Goal: Information Seeking & Learning: Learn about a topic

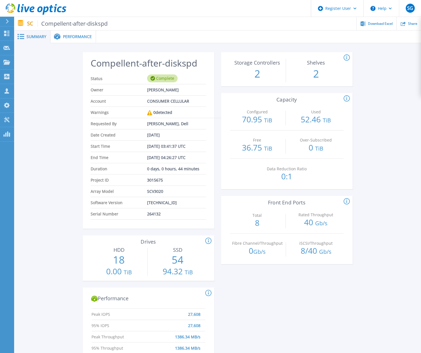
click at [28, 35] on span "Summary" at bounding box center [37, 37] width 20 height 4
click at [6, 32] on icon at bounding box center [6, 33] width 5 height 5
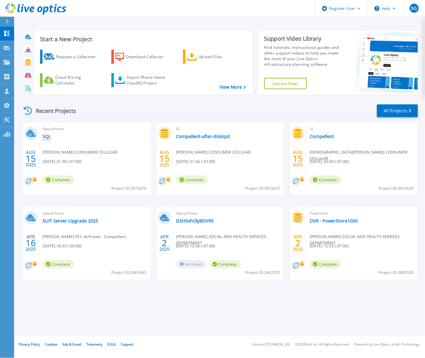
click at [47, 137] on link "SQL" at bounding box center [47, 136] width 8 height 6
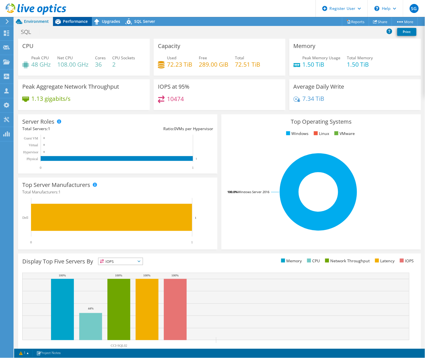
click at [72, 21] on span "Performance" at bounding box center [75, 21] width 25 height 5
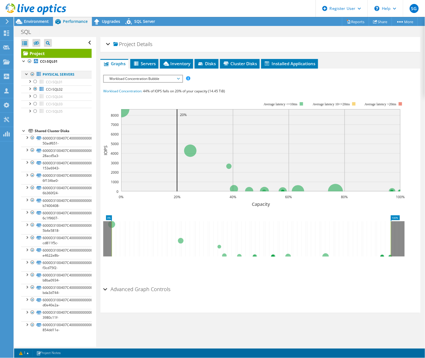
click at [32, 74] on div at bounding box center [33, 74] width 6 height 7
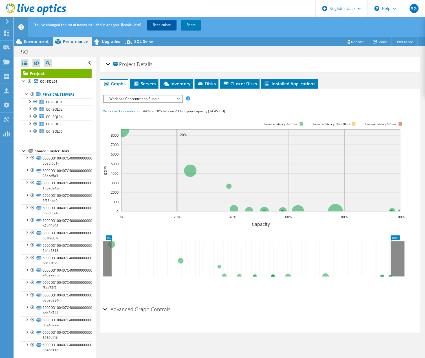
click at [161, 23] on link "Recalculate" at bounding box center [161, 25] width 29 height 10
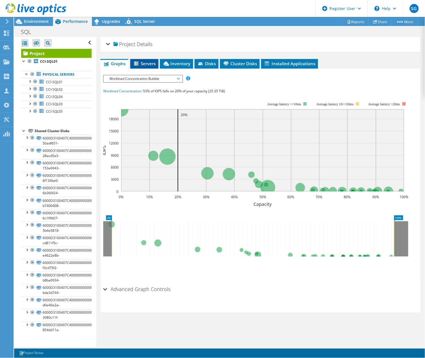
click at [150, 61] on span "Servers" at bounding box center [144, 64] width 23 height 6
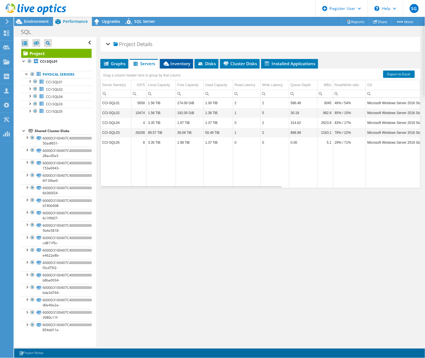
click at [184, 62] on span "Inventory" at bounding box center [177, 64] width 28 height 6
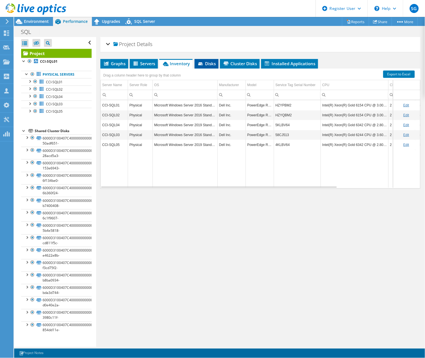
click at [206, 61] on span "Disks" at bounding box center [206, 64] width 18 height 6
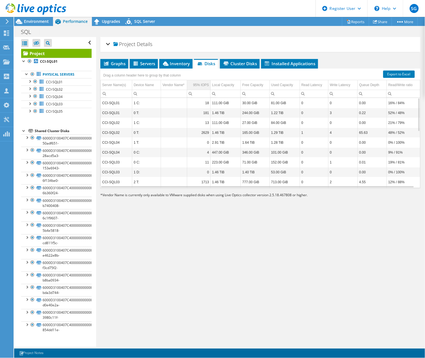
click at [201, 85] on div "95% IOPS" at bounding box center [201, 85] width 16 height 7
click at [32, 74] on div at bounding box center [33, 74] width 6 height 7
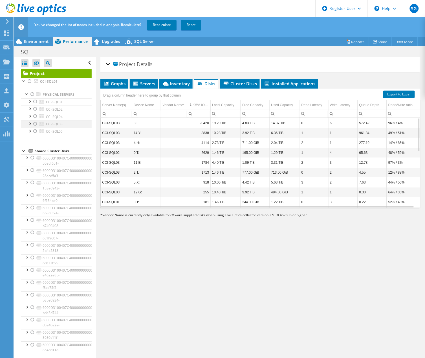
click at [34, 124] on div at bounding box center [35, 123] width 6 height 7
click at [160, 24] on link "Recalculate" at bounding box center [161, 25] width 29 height 10
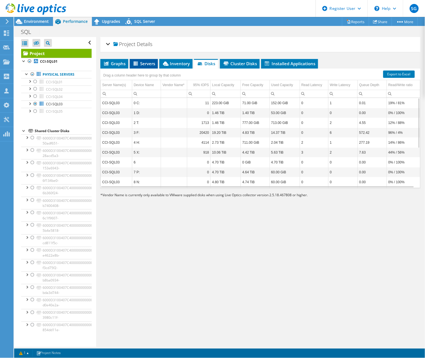
click at [142, 65] on span "Servers" at bounding box center [144, 64] width 23 height 6
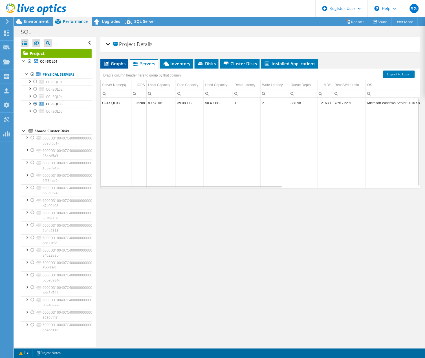
click at [117, 61] on span "Graphs" at bounding box center [114, 64] width 22 height 6
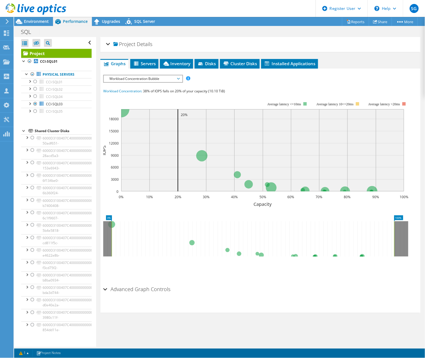
click at [143, 76] on span "Workload Concentration Bubble" at bounding box center [143, 78] width 72 height 7
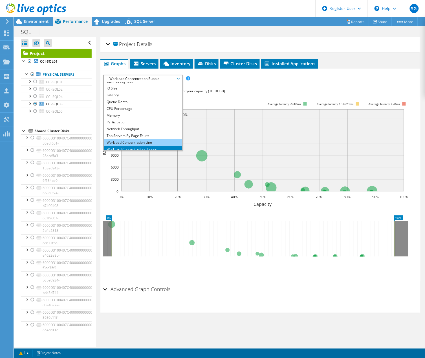
scroll to position [20, 0]
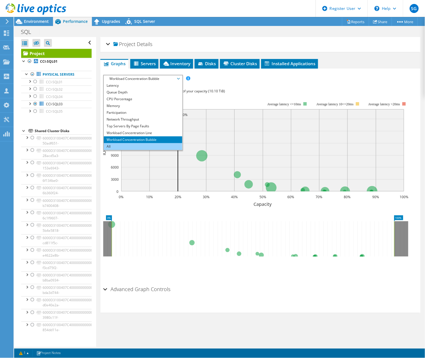
click at [121, 145] on li "All" at bounding box center [143, 146] width 78 height 7
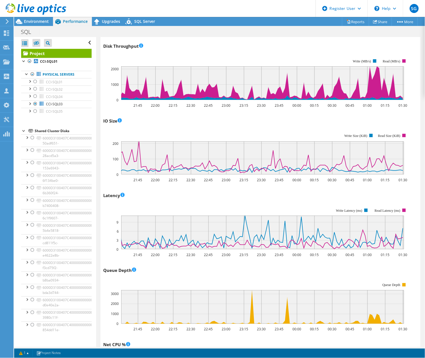
scroll to position [157, 0]
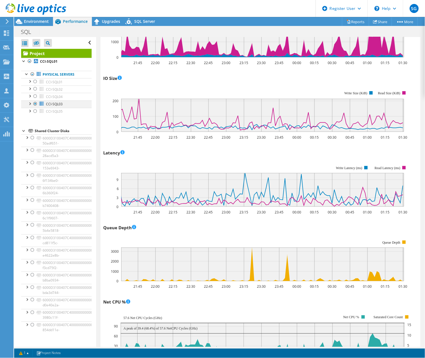
click at [36, 104] on div at bounding box center [35, 103] width 6 height 7
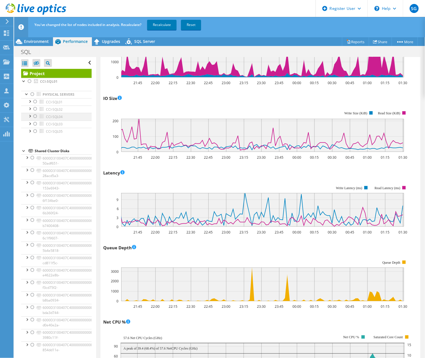
click at [33, 116] on div at bounding box center [35, 116] width 6 height 7
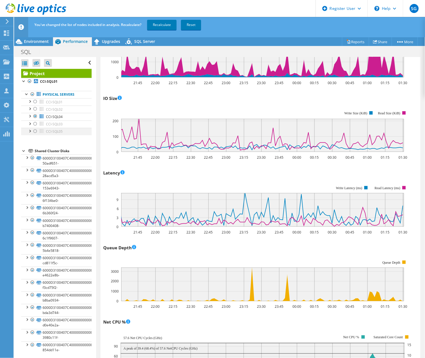
click at [36, 132] on div at bounding box center [35, 131] width 6 height 7
click at [163, 24] on link "Recalculate" at bounding box center [161, 25] width 29 height 10
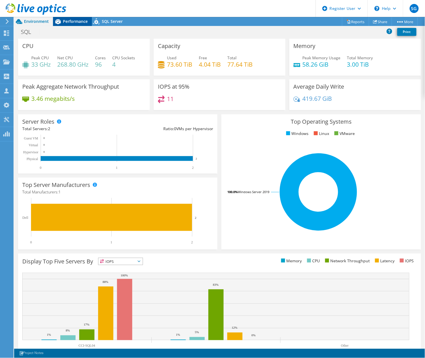
click at [78, 19] on span "Performance" at bounding box center [75, 21] width 25 height 5
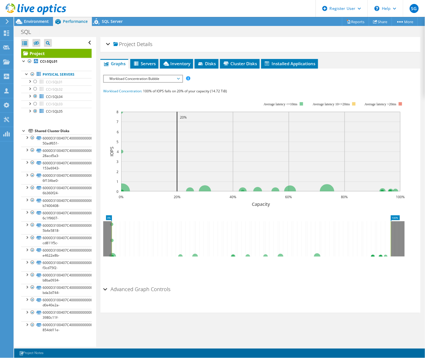
click at [161, 78] on span "Workload Concentration Bubble" at bounding box center [143, 78] width 72 height 7
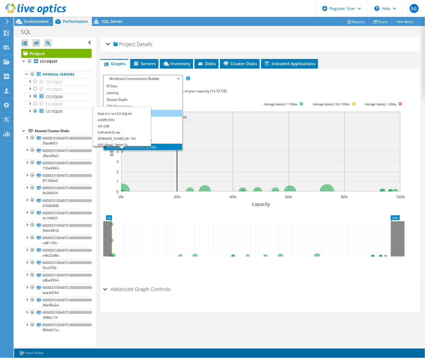
scroll to position [20, 0]
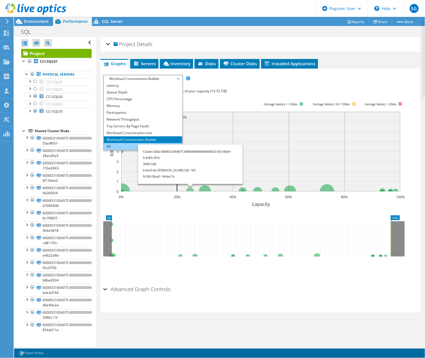
click at [121, 144] on li "All" at bounding box center [143, 146] width 78 height 7
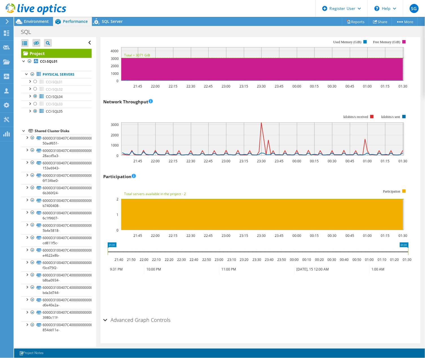
scroll to position [511, 0]
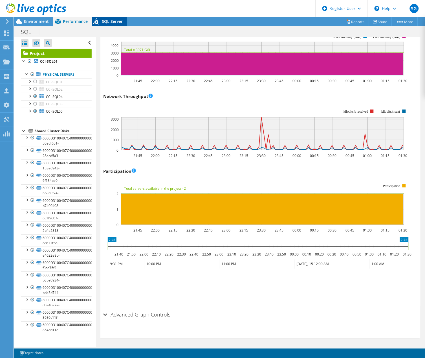
click at [103, 22] on span "SQL Server" at bounding box center [112, 21] width 21 height 5
